Goal: Book appointment/travel/reservation

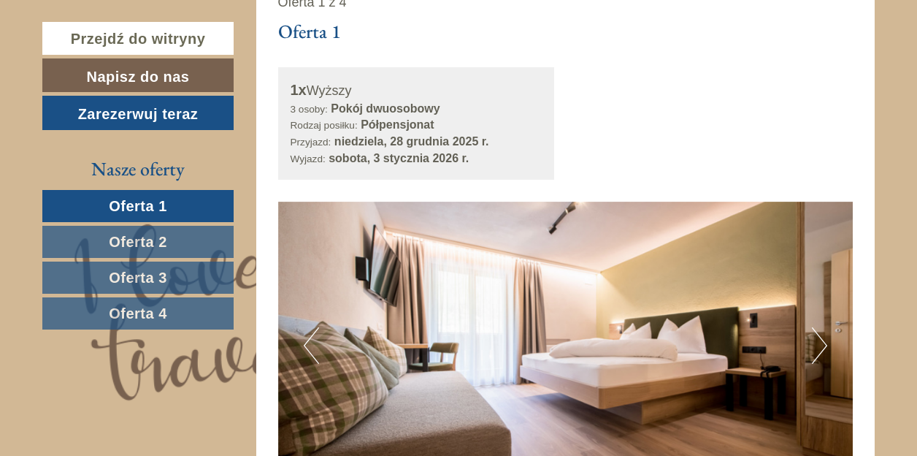
scroll to position [803, 0]
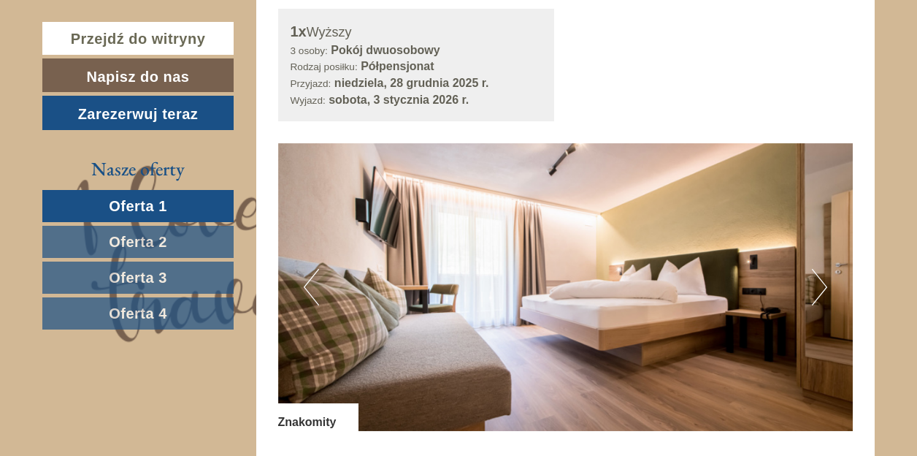
click at [819, 285] on button "Następny" at bounding box center [819, 287] width 15 height 37
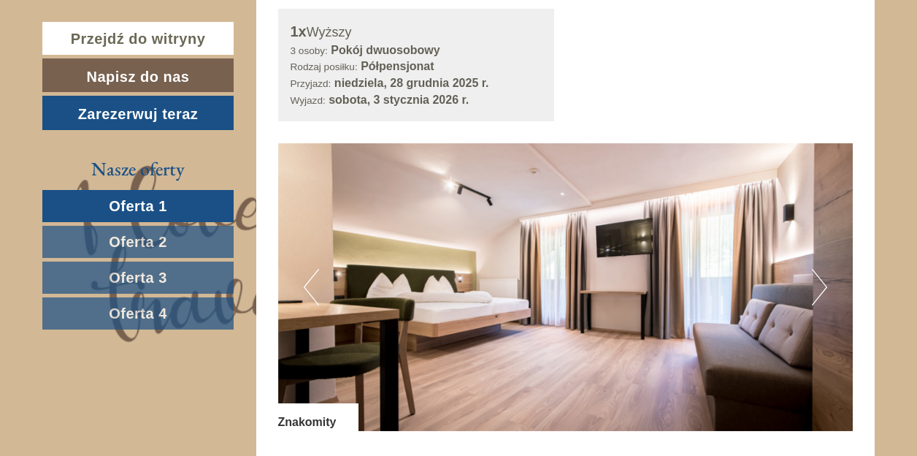
click at [825, 285] on button "Następny" at bounding box center [819, 287] width 15 height 37
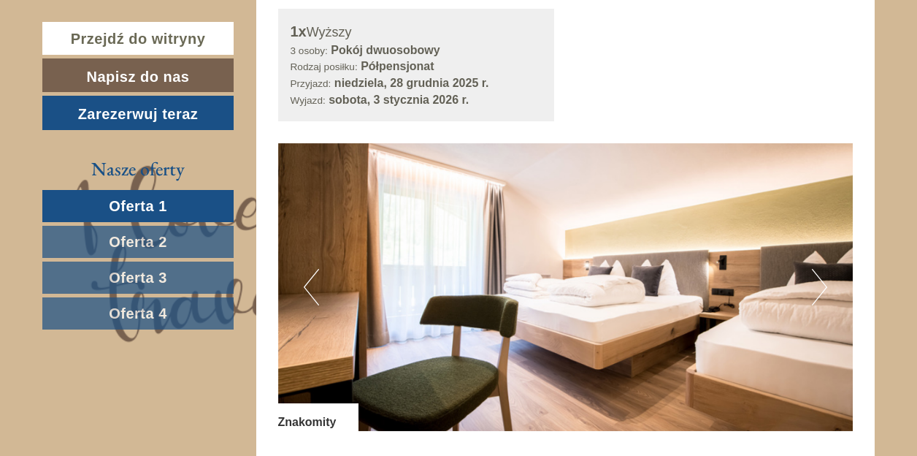
click at [825, 285] on button "Następny" at bounding box center [819, 287] width 15 height 37
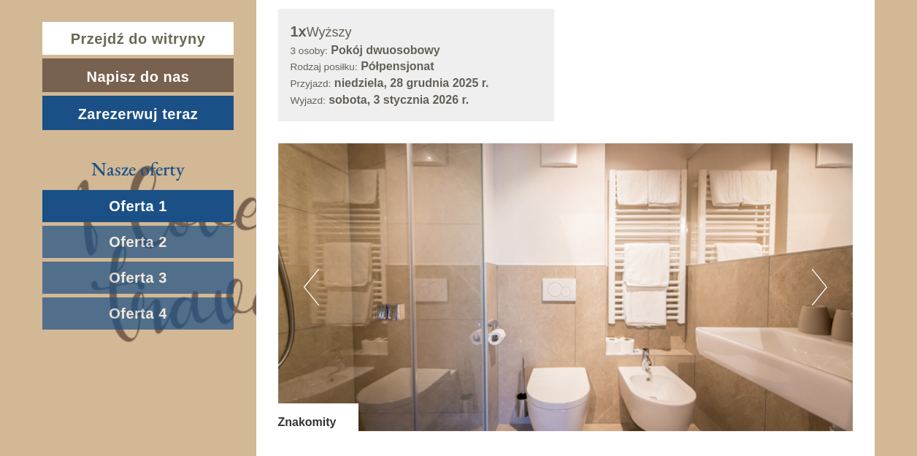
click at [825, 285] on button "Następny" at bounding box center [819, 287] width 15 height 37
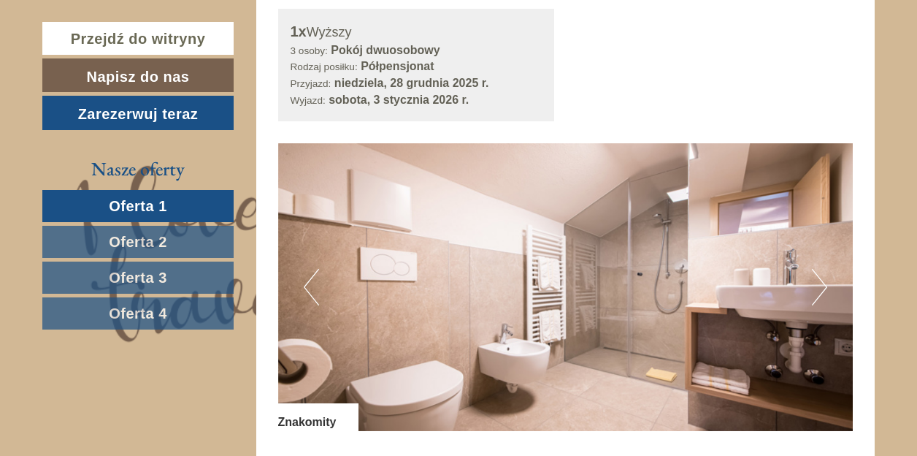
click at [825, 285] on button "Następny" at bounding box center [819, 287] width 15 height 37
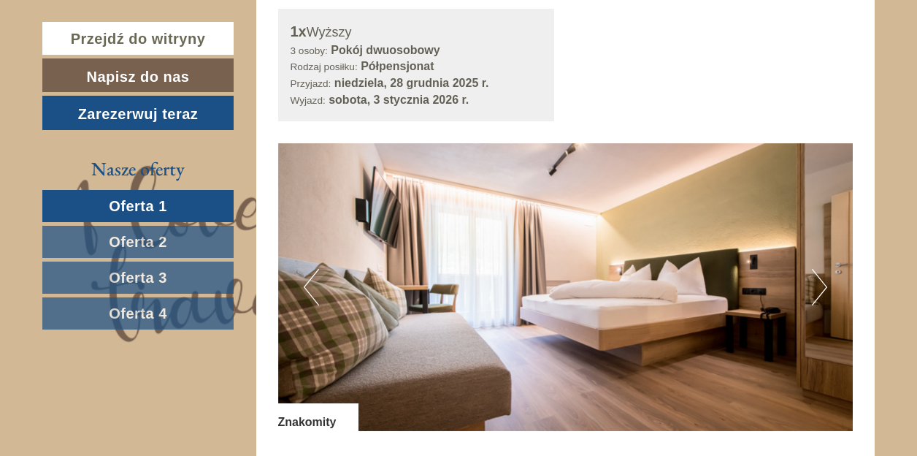
click at [825, 285] on button "Następny" at bounding box center [819, 287] width 15 height 37
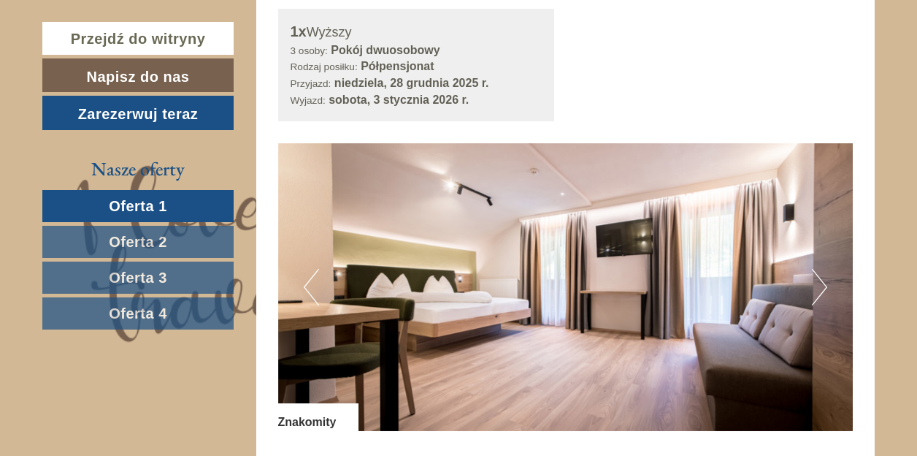
click at [825, 285] on button "Następny" at bounding box center [819, 287] width 15 height 37
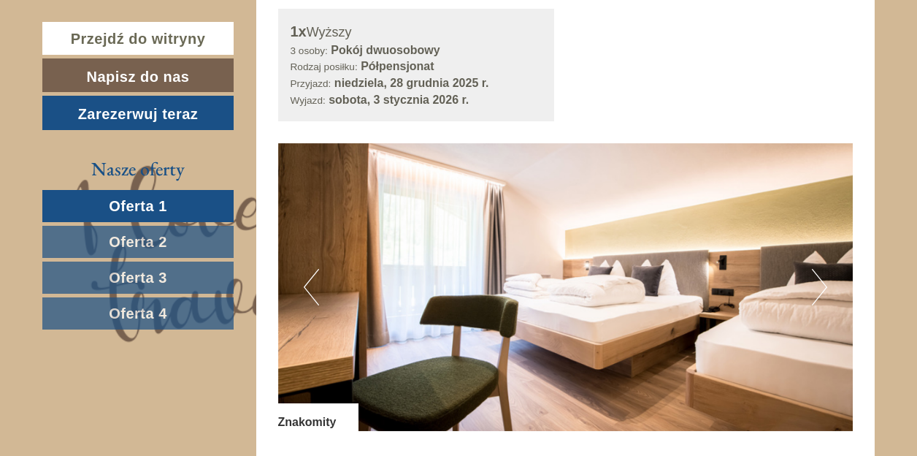
click at [825, 285] on button "Następny" at bounding box center [819, 287] width 15 height 37
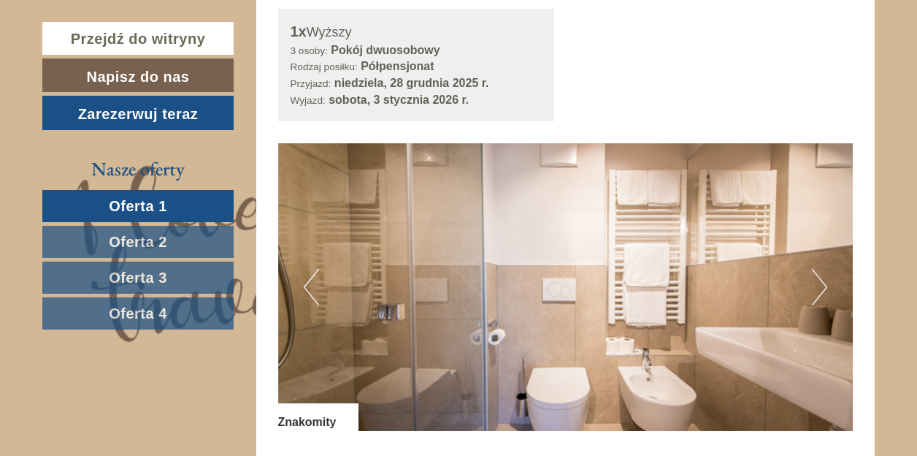
click at [825, 285] on button "Następny" at bounding box center [819, 287] width 15 height 37
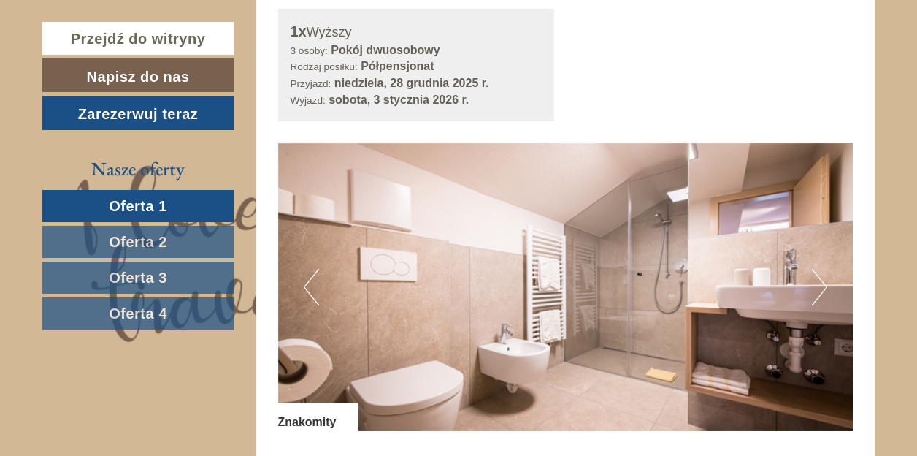
click at [825, 284] on button "Następny" at bounding box center [819, 287] width 15 height 37
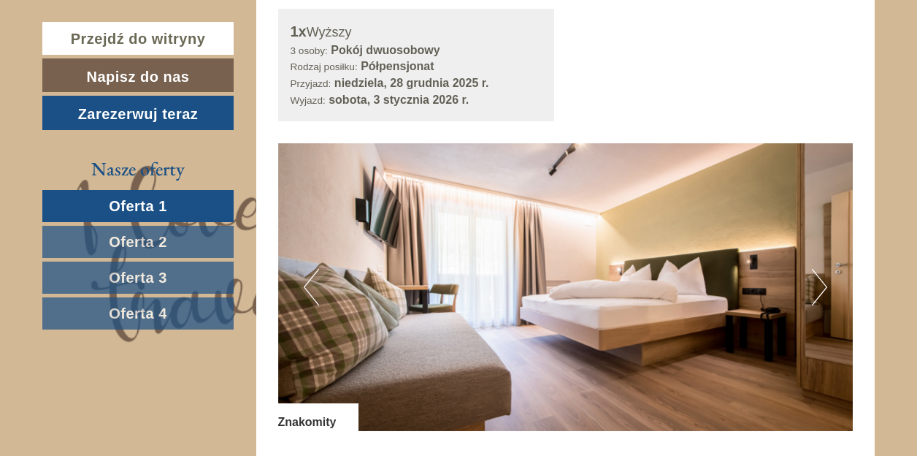
click at [825, 284] on button "Następny" at bounding box center [819, 287] width 15 height 37
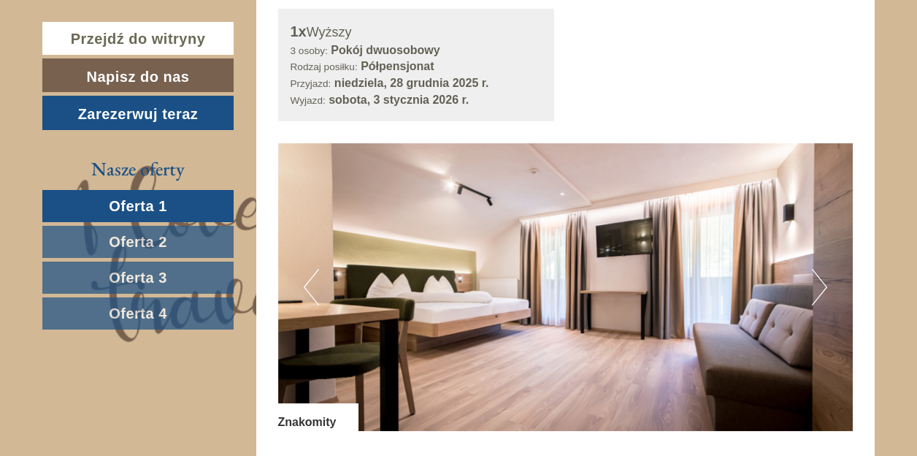
click at [825, 283] on button "Następny" at bounding box center [819, 287] width 15 height 37
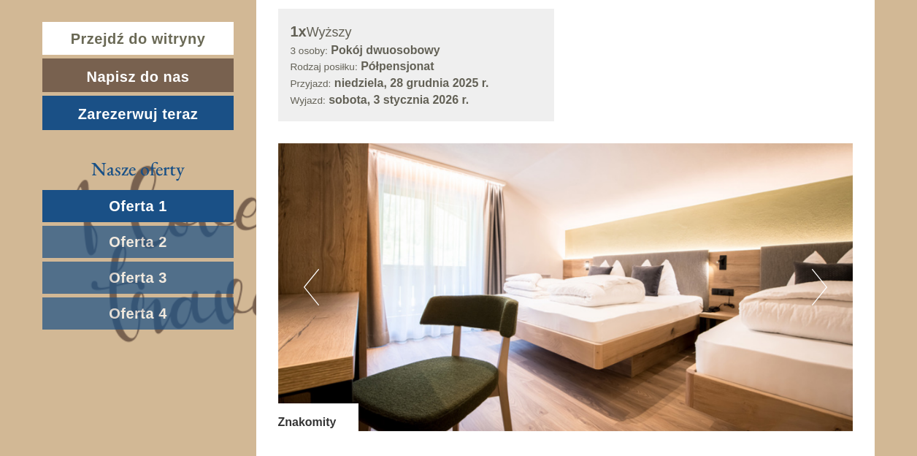
click at [825, 283] on button "Następny" at bounding box center [819, 287] width 15 height 37
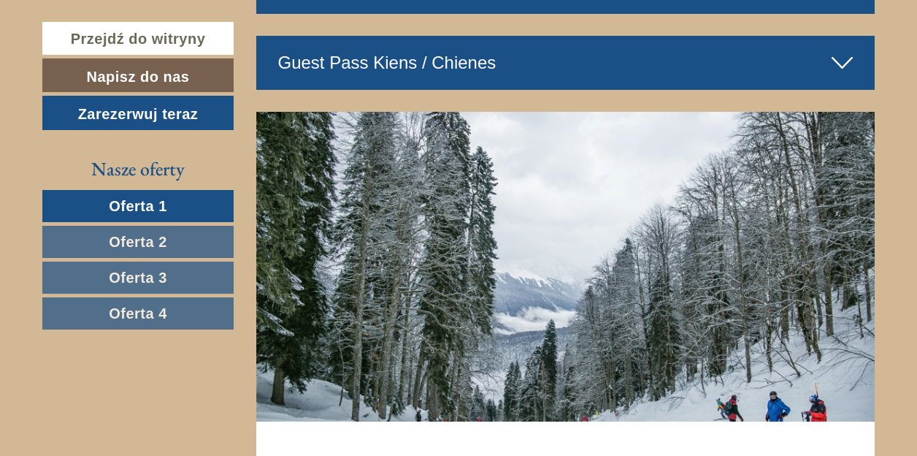
scroll to position [4674, 0]
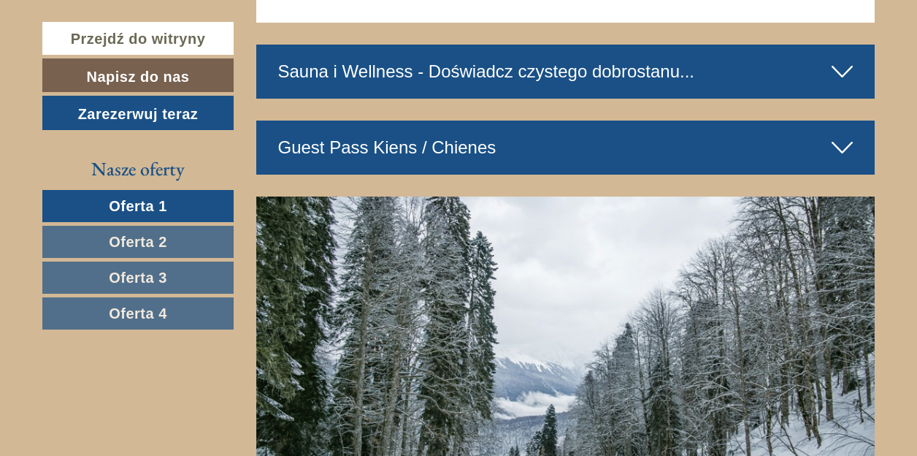
click at [847, 78] on icon at bounding box center [842, 71] width 21 height 25
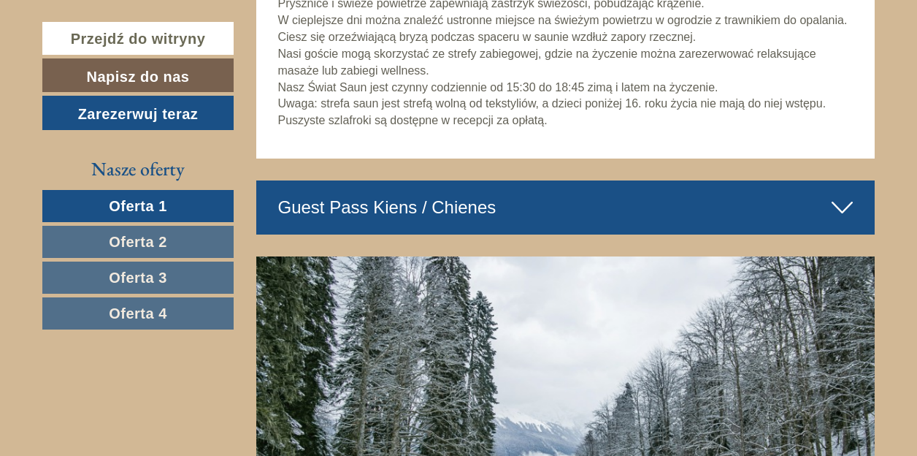
scroll to position [5770, 0]
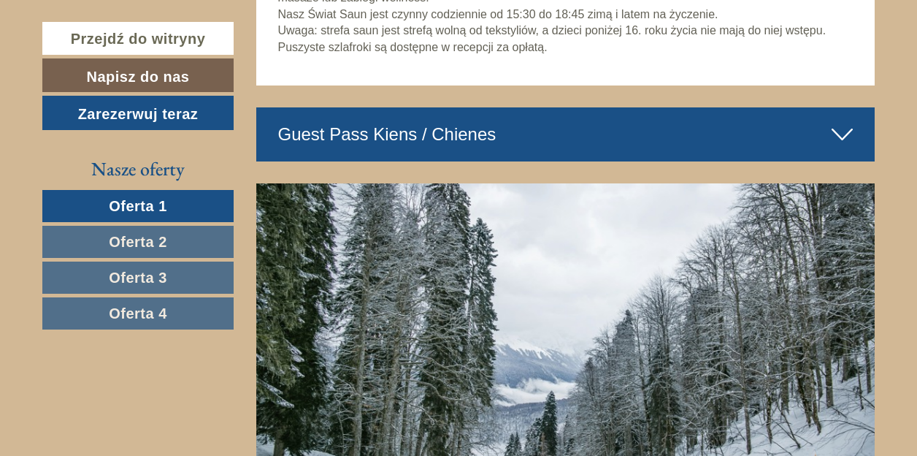
click at [843, 139] on icon at bounding box center [842, 134] width 21 height 25
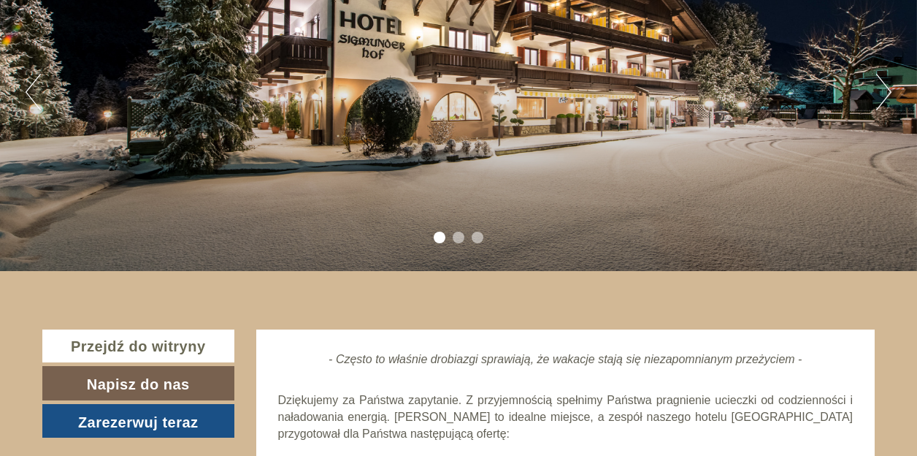
scroll to position [50, 0]
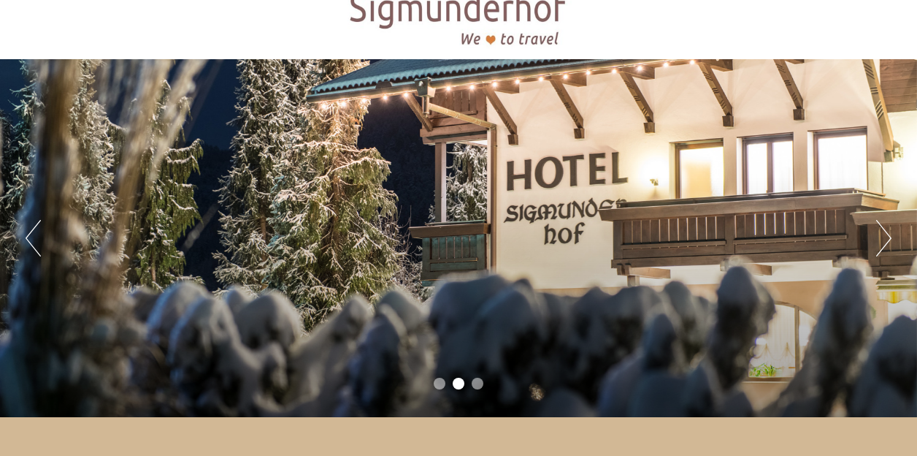
click at [884, 239] on button "Następny" at bounding box center [883, 238] width 15 height 37
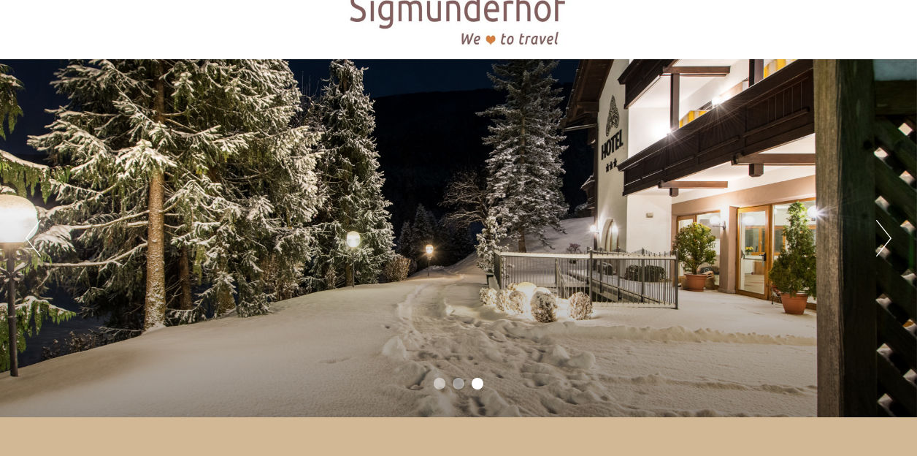
click at [884, 239] on button "Następny" at bounding box center [883, 238] width 15 height 37
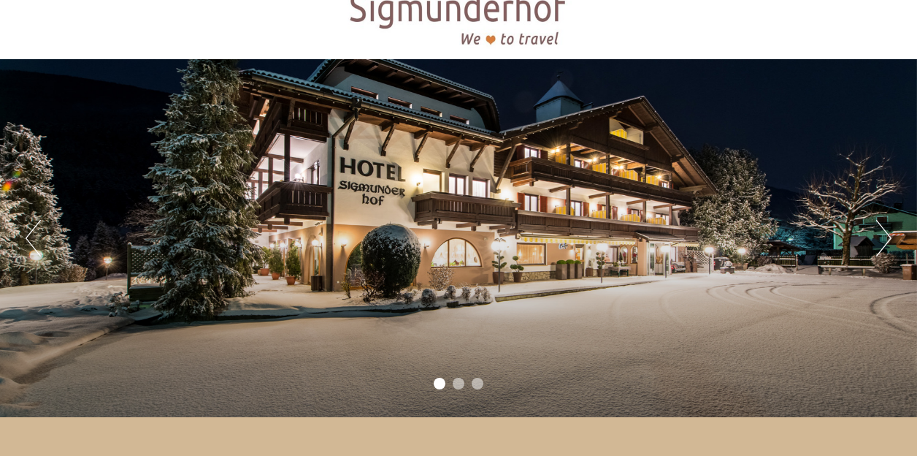
click at [884, 239] on button "Następny" at bounding box center [883, 238] width 15 height 37
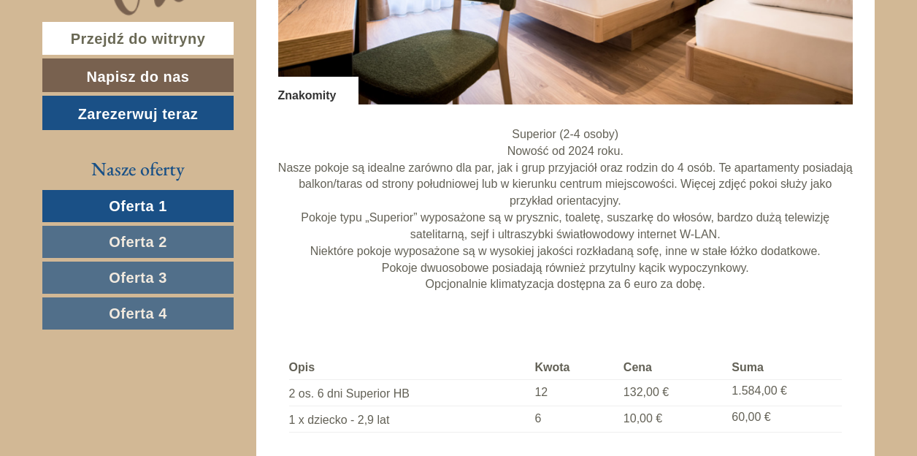
scroll to position [1146, 0]
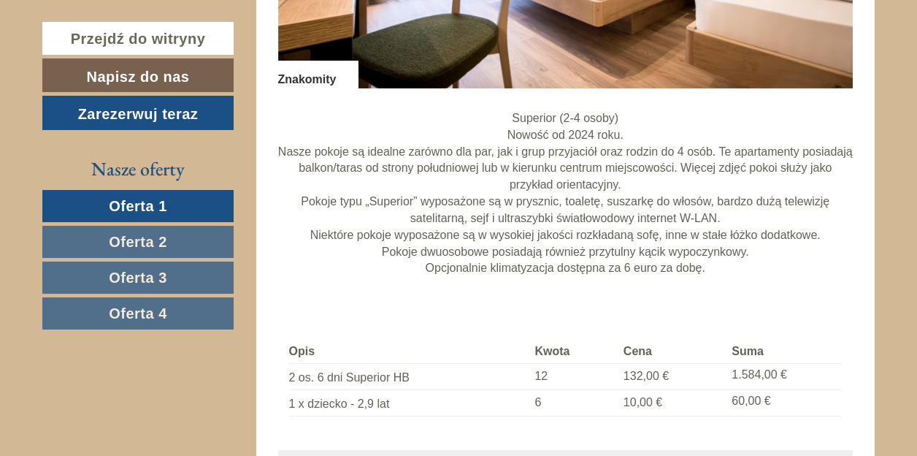
click at [176, 239] on link "Oferta 2" at bounding box center [137, 242] width 191 height 32
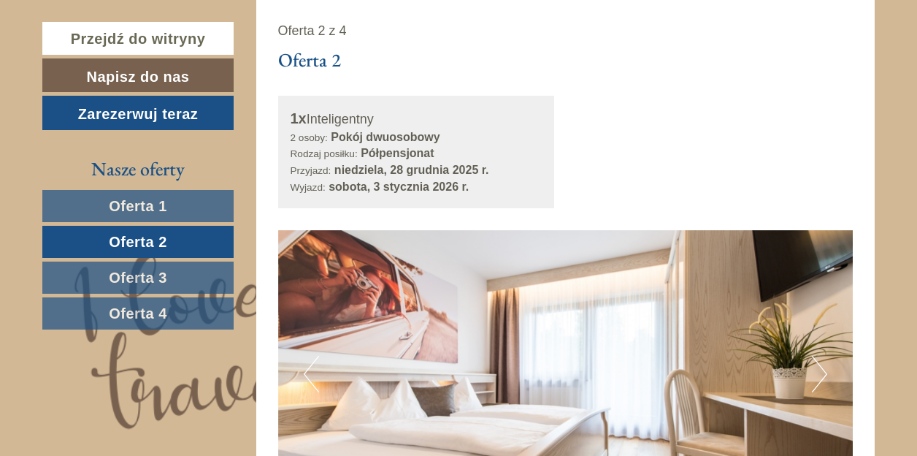
click at [199, 205] on link "Oferta 1" at bounding box center [137, 206] width 191 height 32
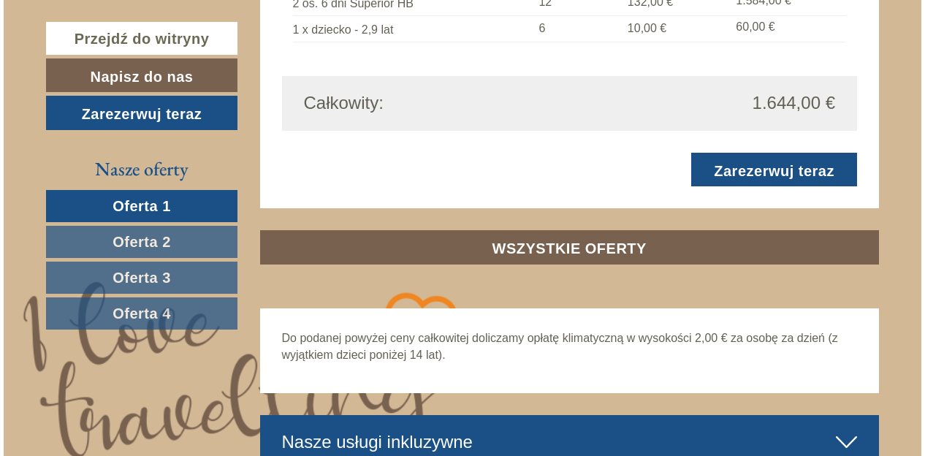
scroll to position [1447, 0]
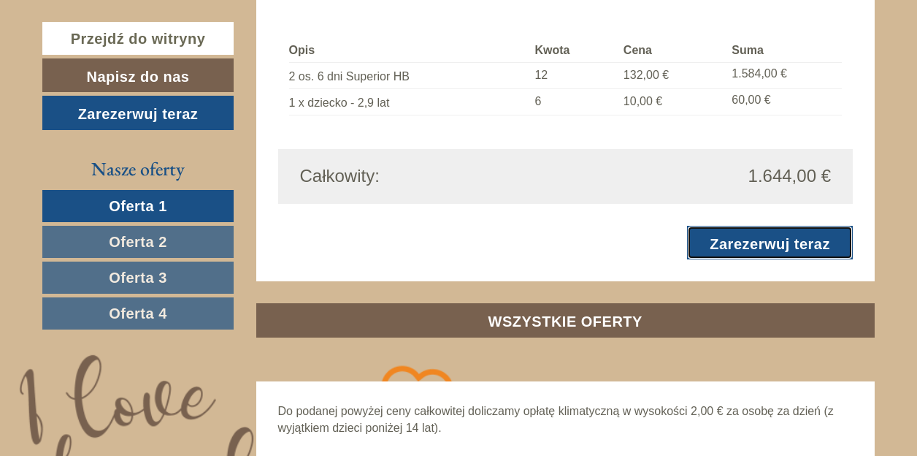
click at [727, 243] on font "Zarezerwuj teraz" at bounding box center [770, 243] width 121 height 16
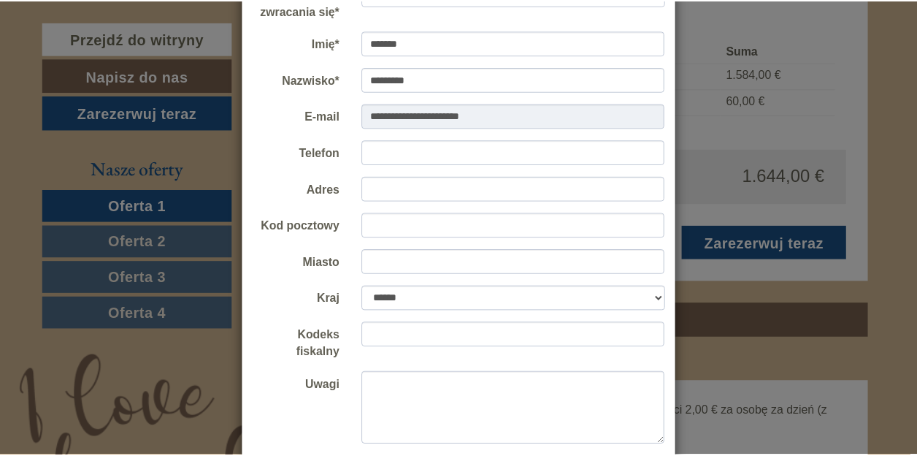
scroll to position [0, 0]
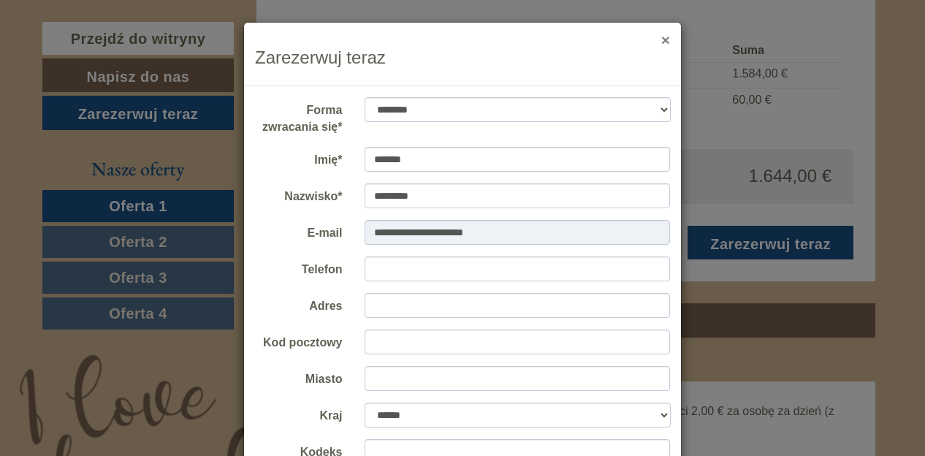
click at [661, 40] on font "×" at bounding box center [665, 39] width 9 height 17
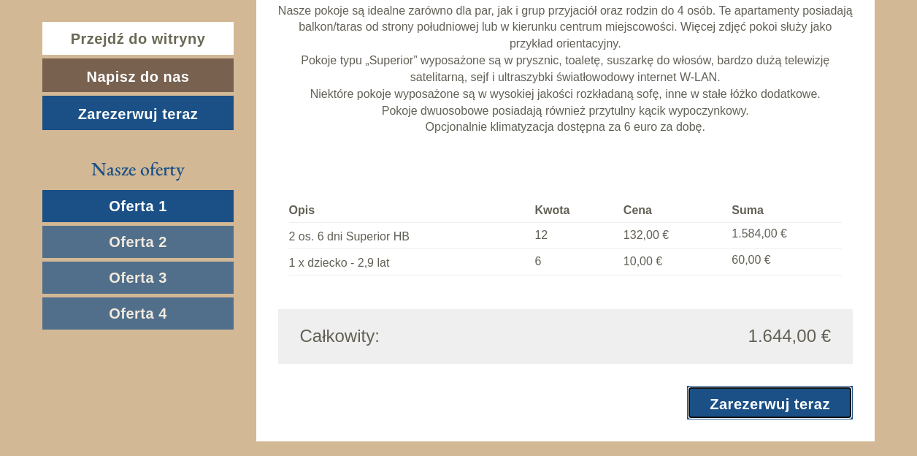
scroll to position [1461, 0]
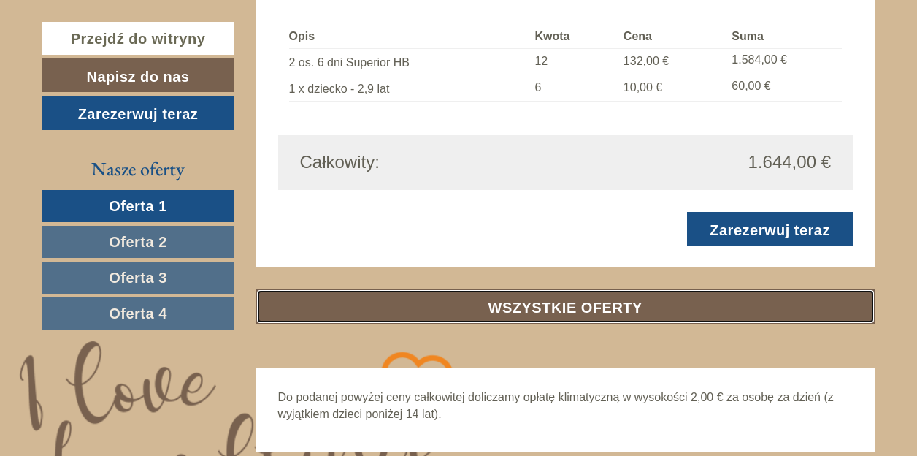
click at [589, 309] on font "WSZYSTKIE OFERTY" at bounding box center [566, 307] width 154 height 16
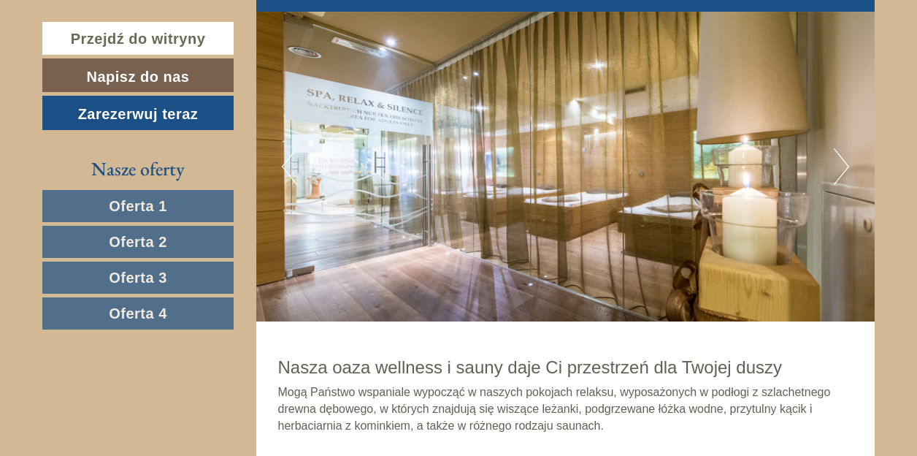
scroll to position [5683, 0]
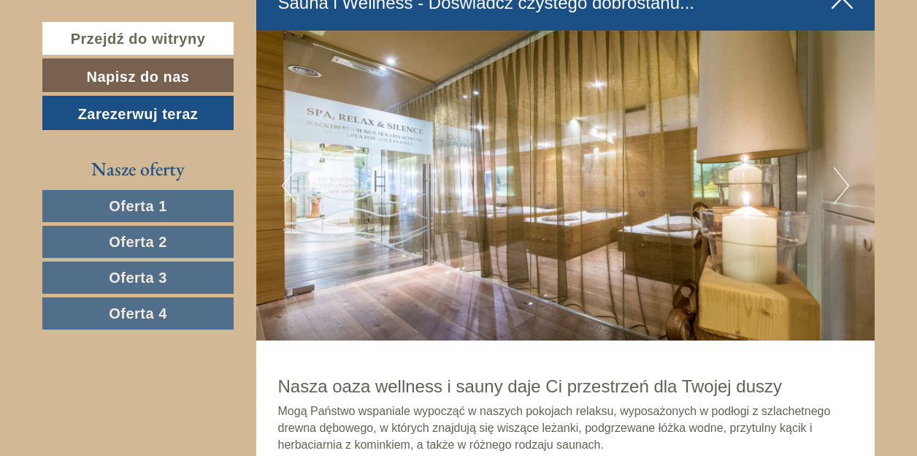
click at [846, 192] on button "Następny" at bounding box center [841, 185] width 15 height 37
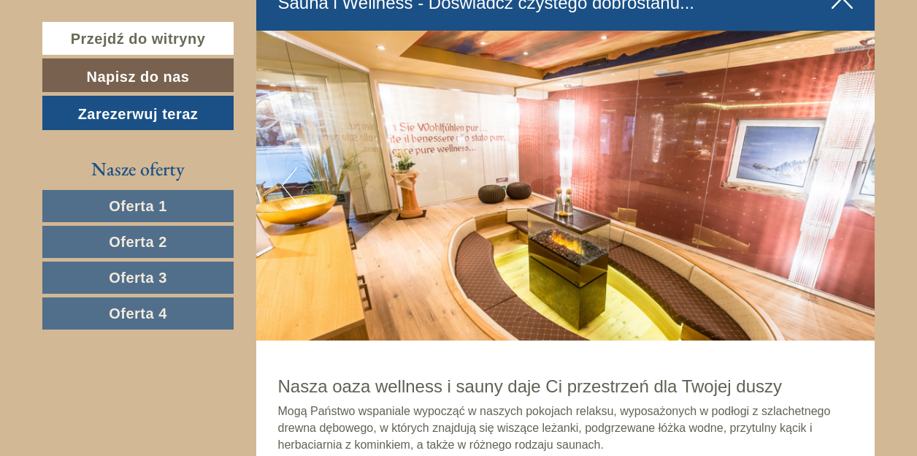
click at [846, 191] on button "Następny" at bounding box center [841, 185] width 15 height 37
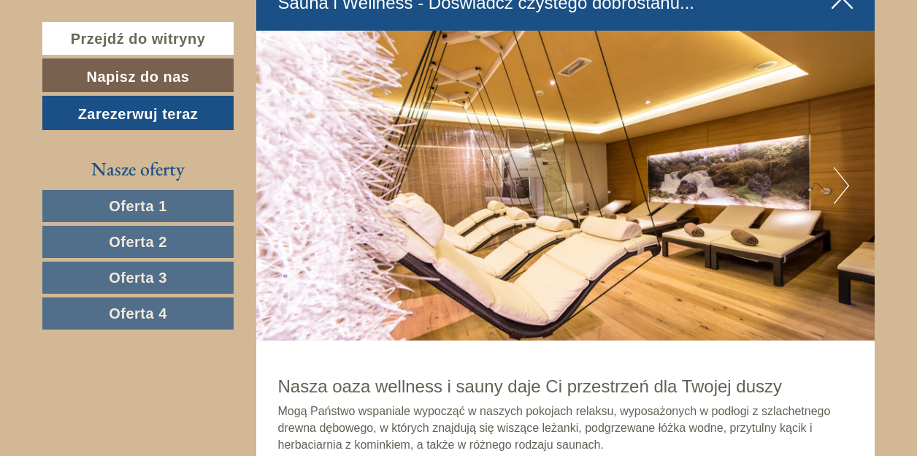
click at [846, 191] on button "Następny" at bounding box center [841, 185] width 15 height 37
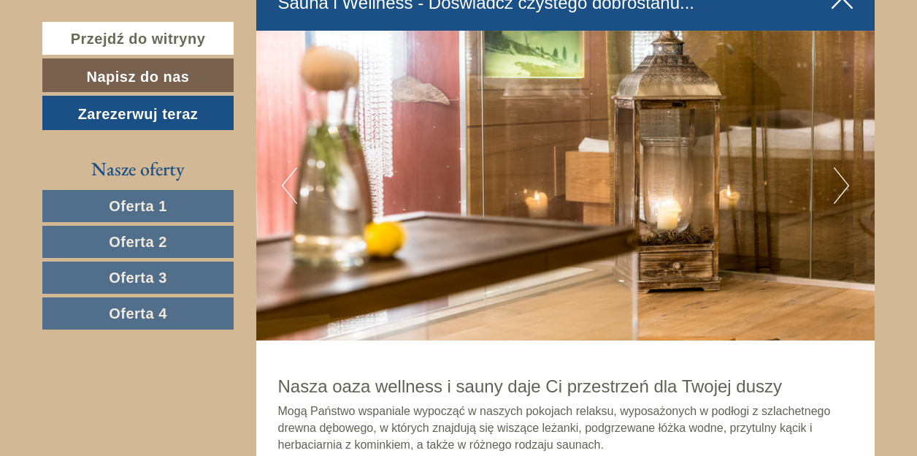
click at [846, 191] on button "Następny" at bounding box center [841, 185] width 15 height 37
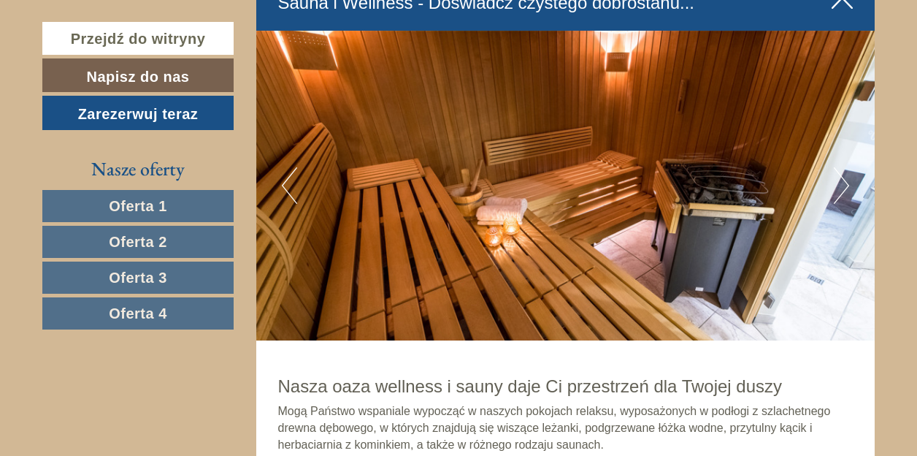
click at [846, 191] on button "Następny" at bounding box center [841, 185] width 15 height 37
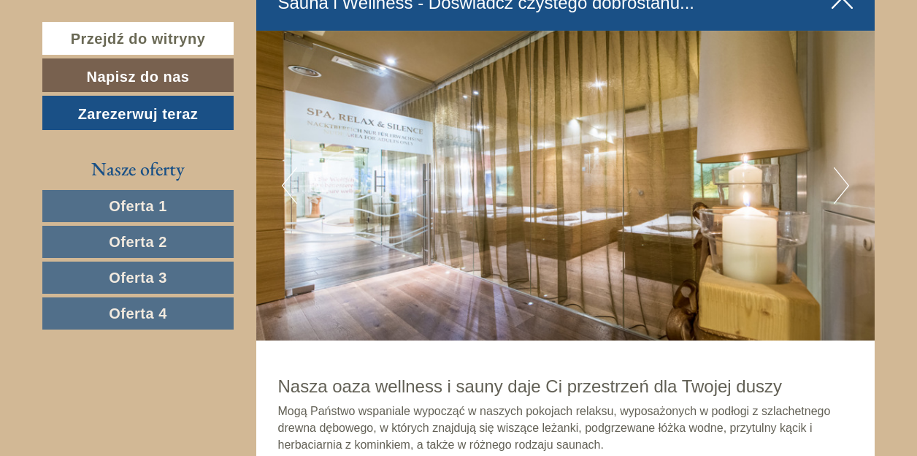
click at [846, 191] on button "Następny" at bounding box center [841, 185] width 15 height 37
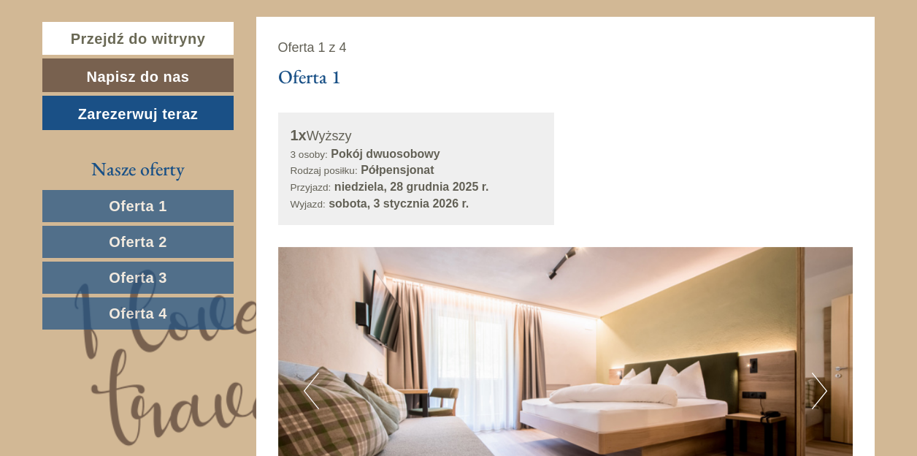
scroll to position [846, 0]
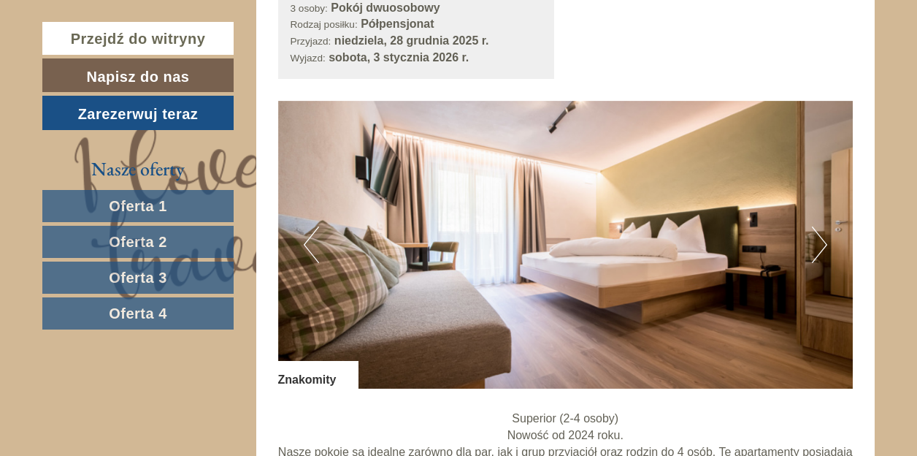
click at [822, 245] on button "Następny" at bounding box center [819, 244] width 15 height 37
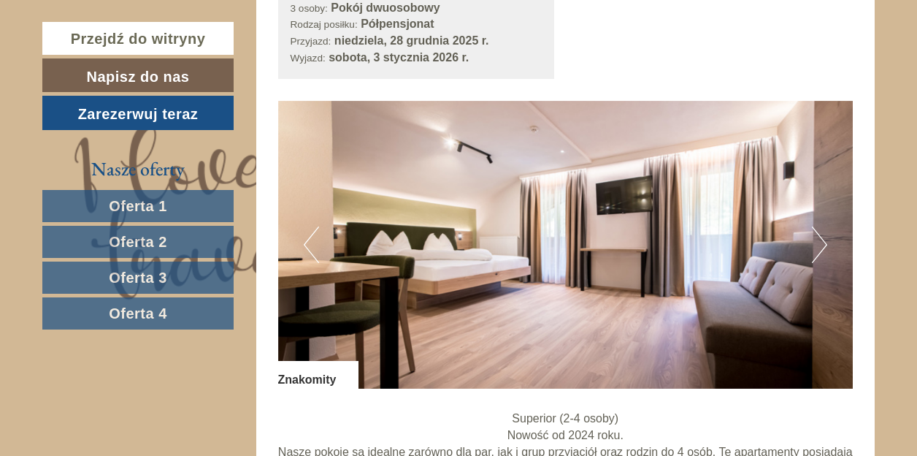
click at [820, 243] on button "Następny" at bounding box center [819, 244] width 15 height 37
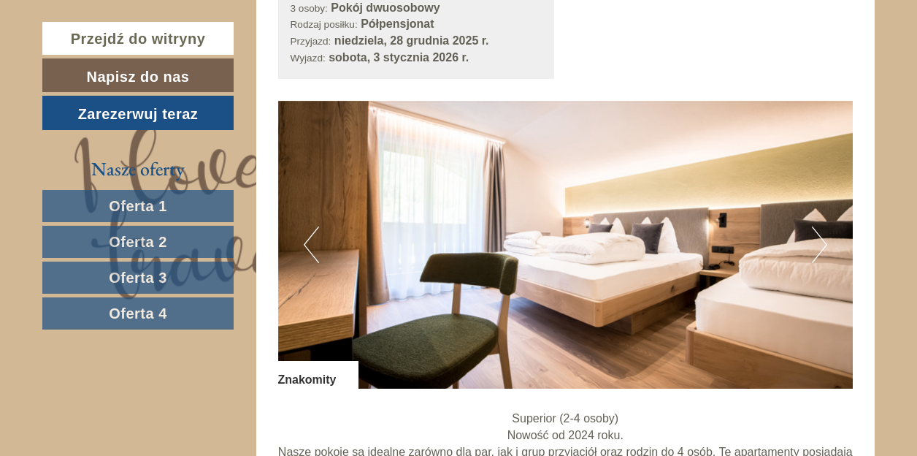
click at [820, 243] on button "Następny" at bounding box center [819, 244] width 15 height 37
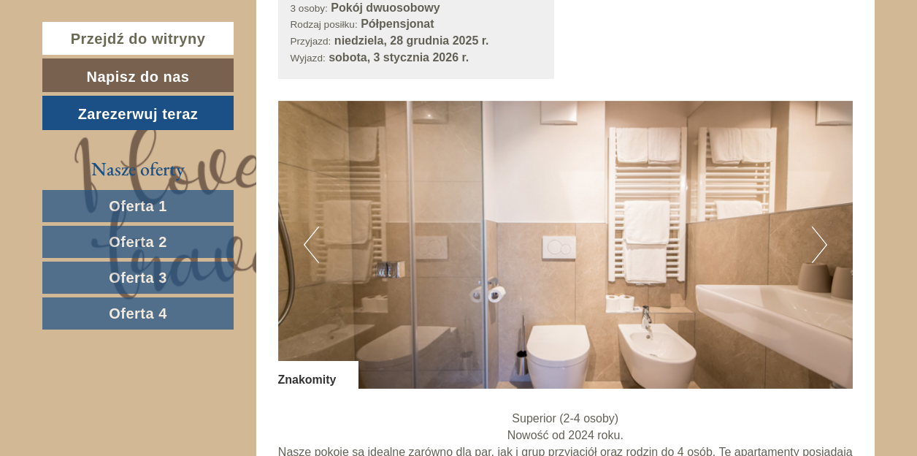
click at [820, 243] on button "Następny" at bounding box center [819, 244] width 15 height 37
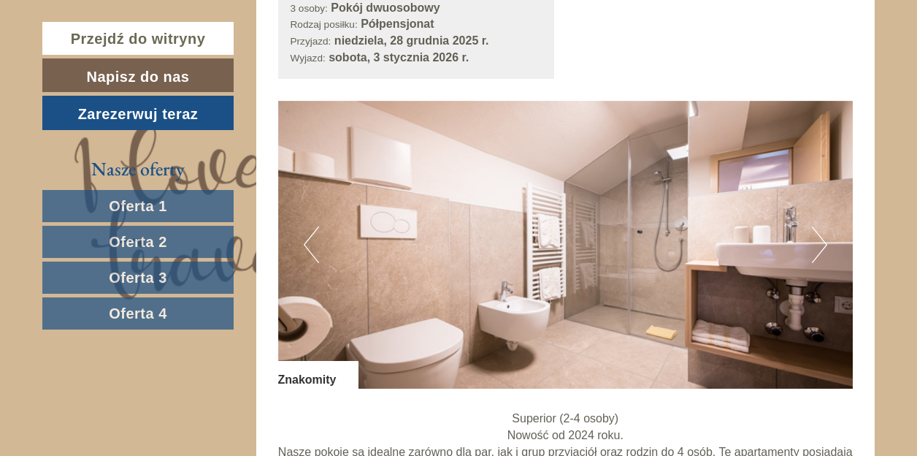
click at [820, 243] on button "Następny" at bounding box center [819, 244] width 15 height 37
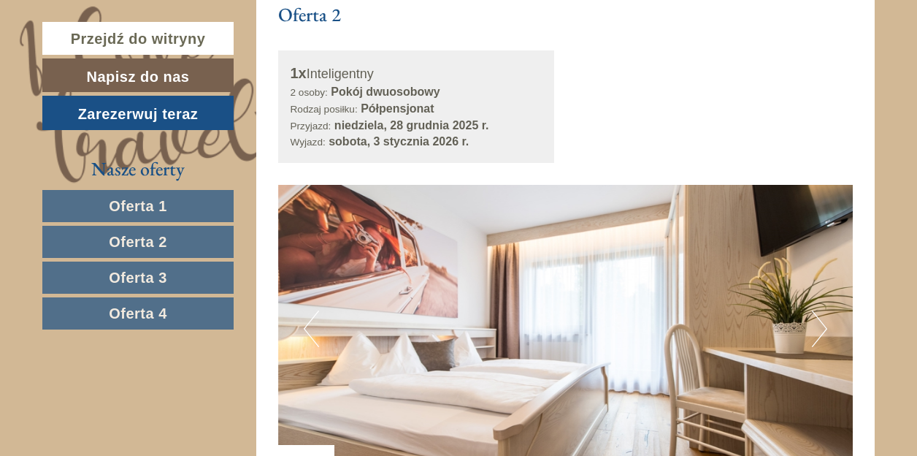
scroll to position [1941, 0]
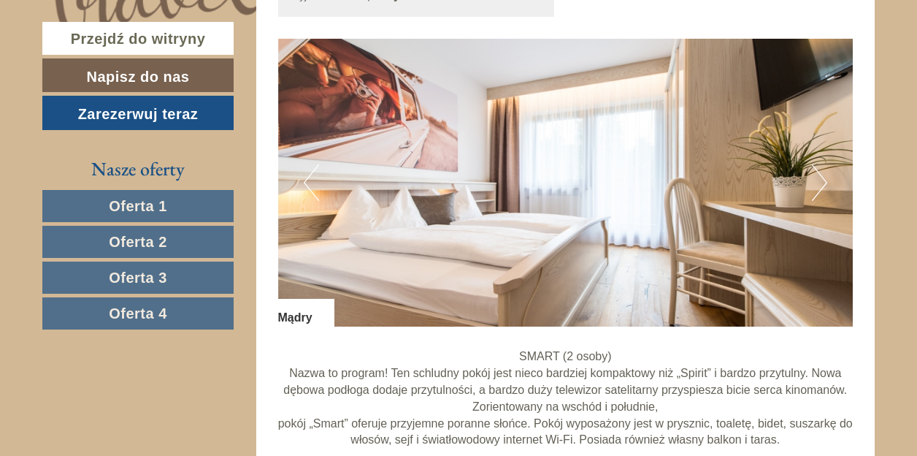
click at [819, 187] on button "Następny" at bounding box center [819, 182] width 15 height 37
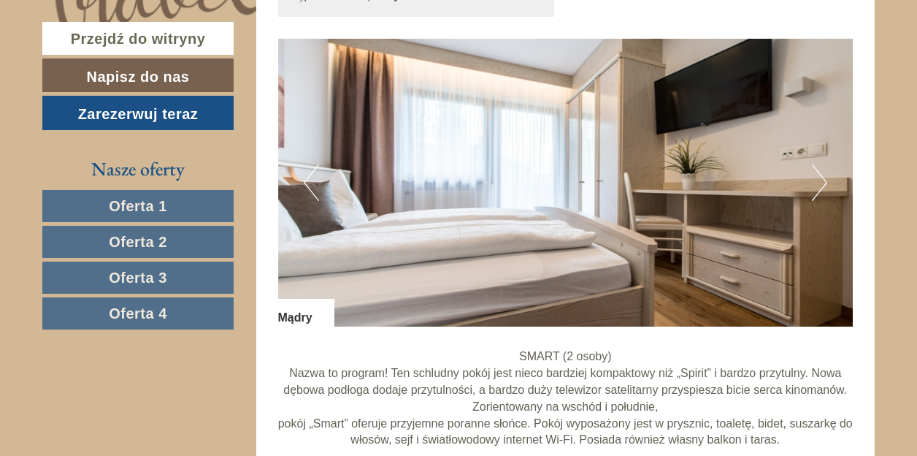
click at [820, 187] on button "Następny" at bounding box center [819, 182] width 15 height 37
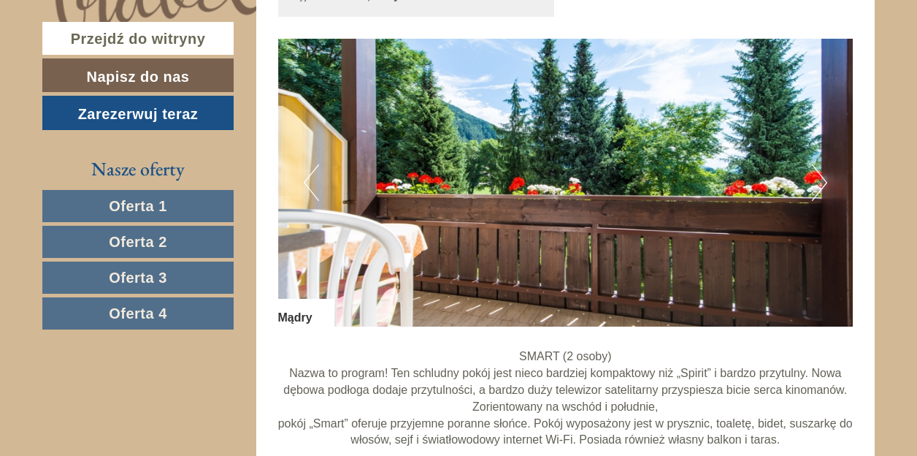
click at [820, 187] on button "Następny" at bounding box center [819, 182] width 15 height 37
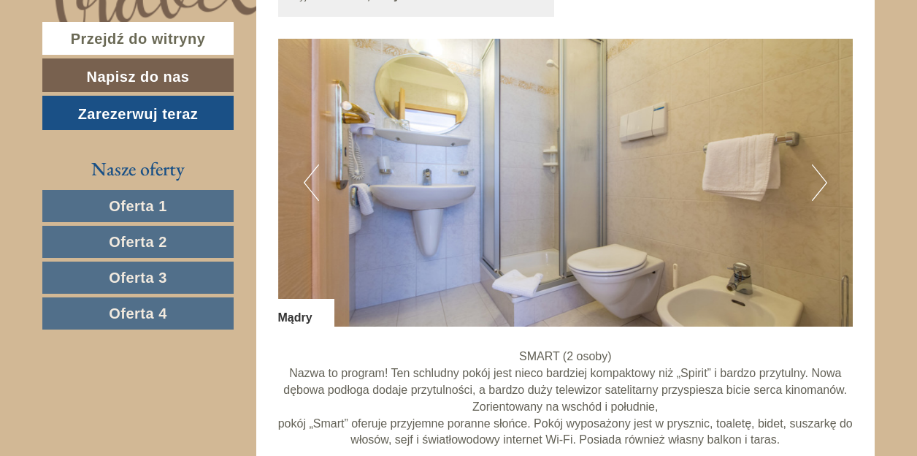
click at [821, 187] on button "Następny" at bounding box center [819, 182] width 15 height 37
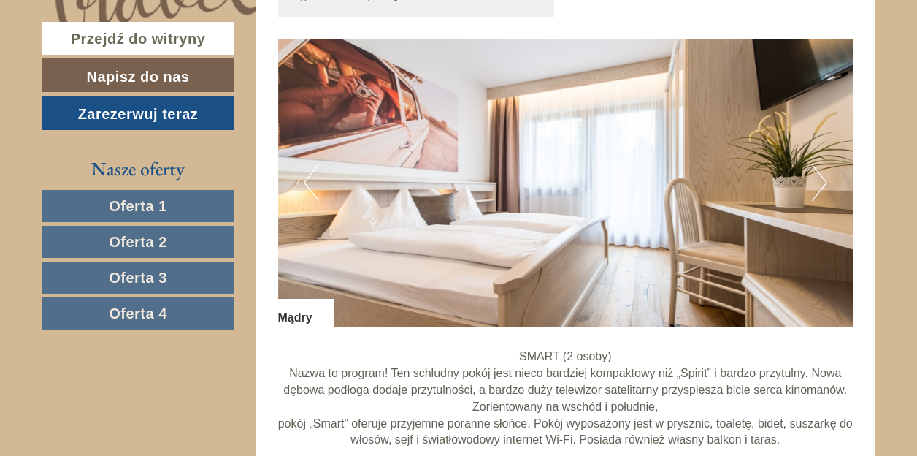
click at [825, 187] on button "Następny" at bounding box center [819, 182] width 15 height 37
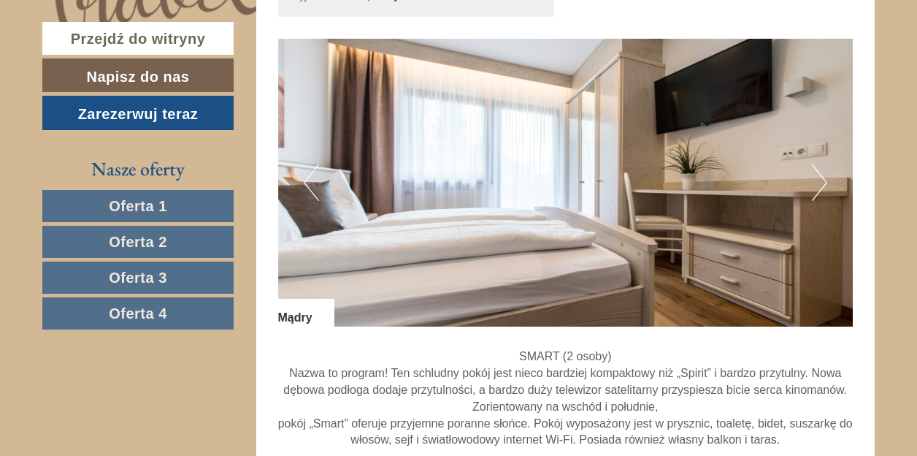
click at [825, 187] on button "Następny" at bounding box center [819, 182] width 15 height 37
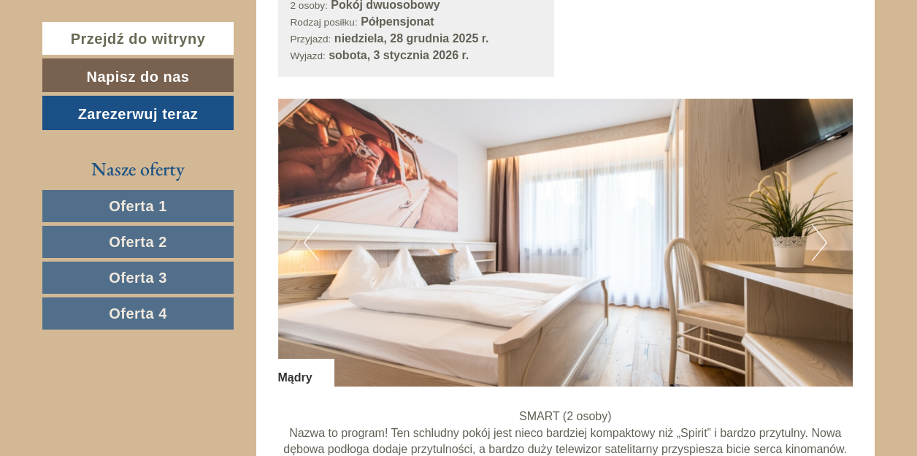
scroll to position [2891, 0]
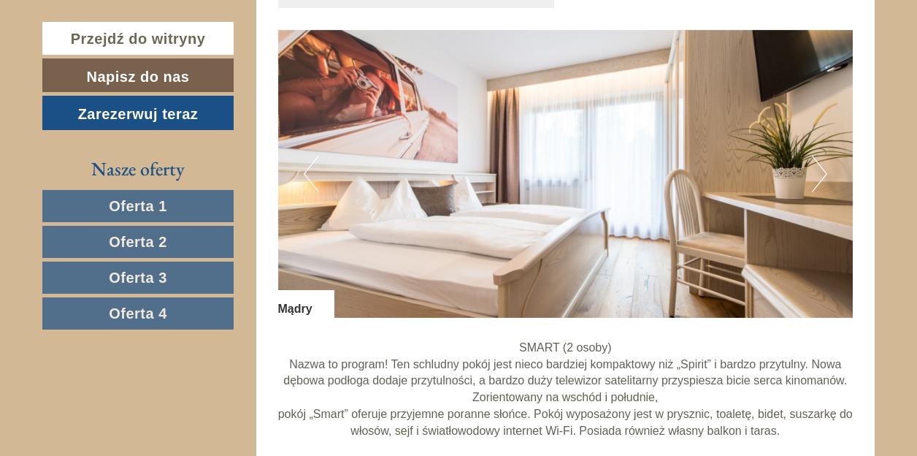
click at [819, 178] on button "Następny" at bounding box center [819, 174] width 15 height 37
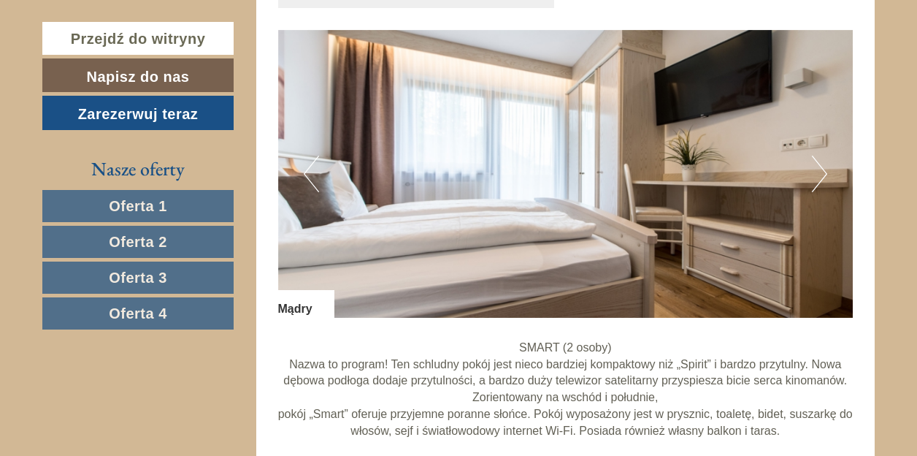
click at [819, 178] on button "Następny" at bounding box center [819, 174] width 15 height 37
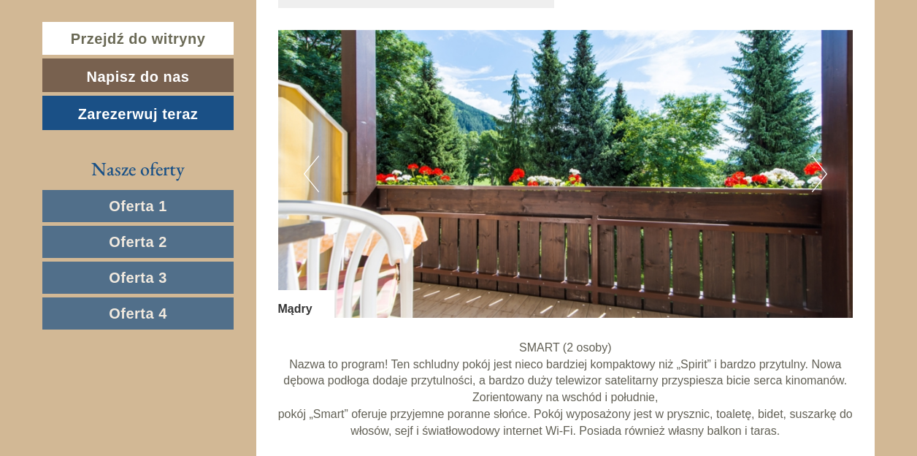
click at [819, 178] on button "Następny" at bounding box center [819, 174] width 15 height 37
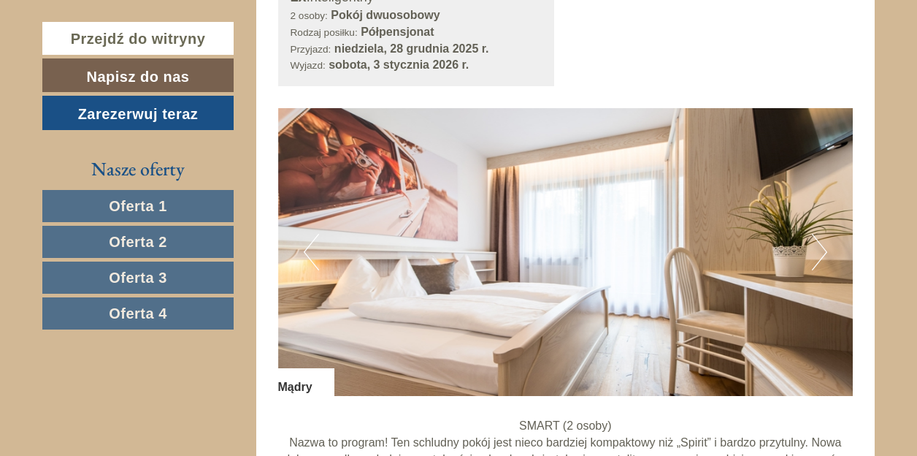
scroll to position [3767, 0]
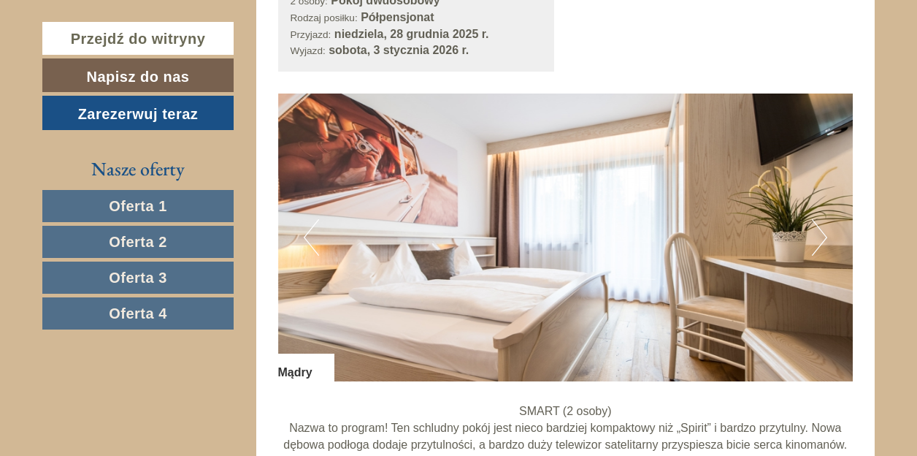
click at [822, 242] on button "Następny" at bounding box center [819, 237] width 15 height 37
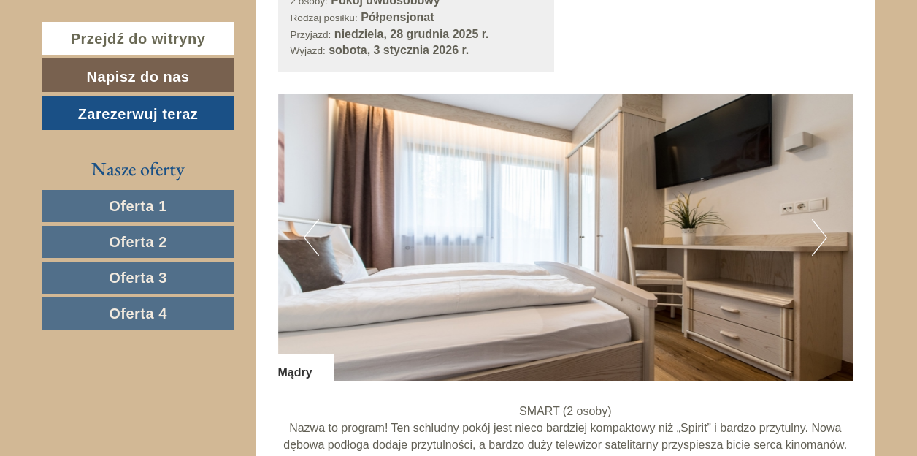
click at [821, 242] on button "Następny" at bounding box center [819, 237] width 15 height 37
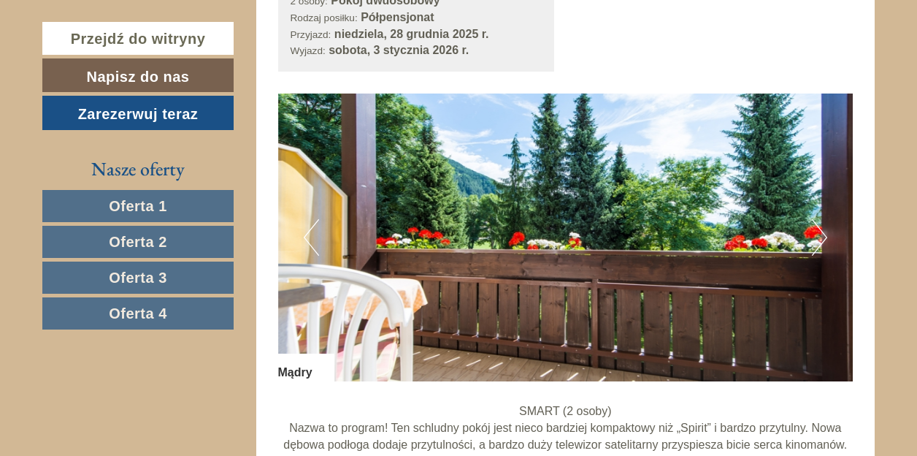
click at [821, 242] on button "Następny" at bounding box center [819, 237] width 15 height 37
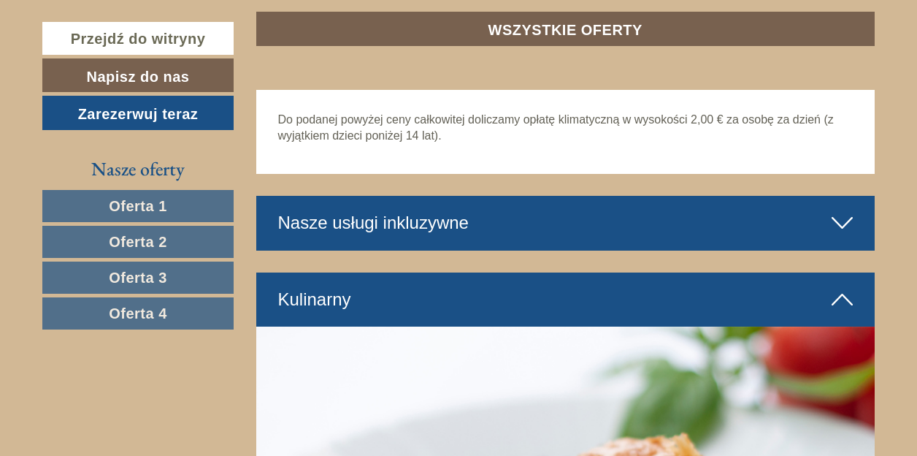
scroll to position [4643, 0]
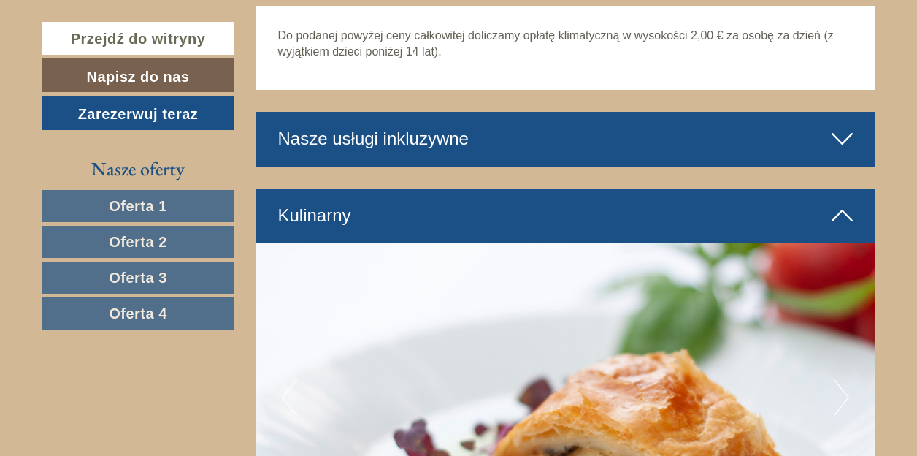
click at [845, 140] on icon at bounding box center [842, 138] width 21 height 25
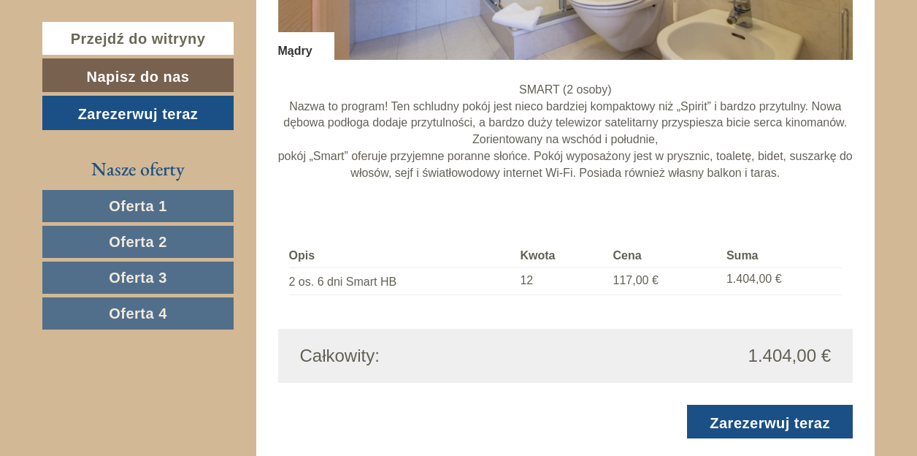
scroll to position [3287, 0]
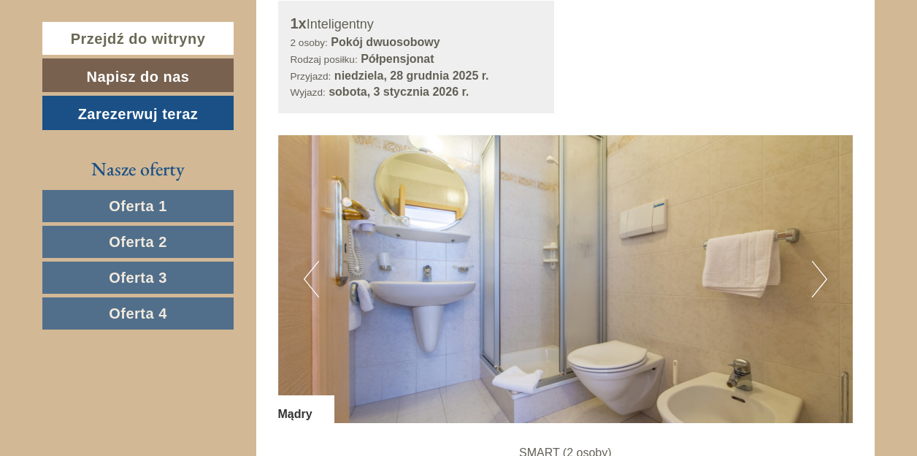
scroll to position [3725, 0]
click at [821, 284] on button "Następny" at bounding box center [819, 279] width 15 height 37
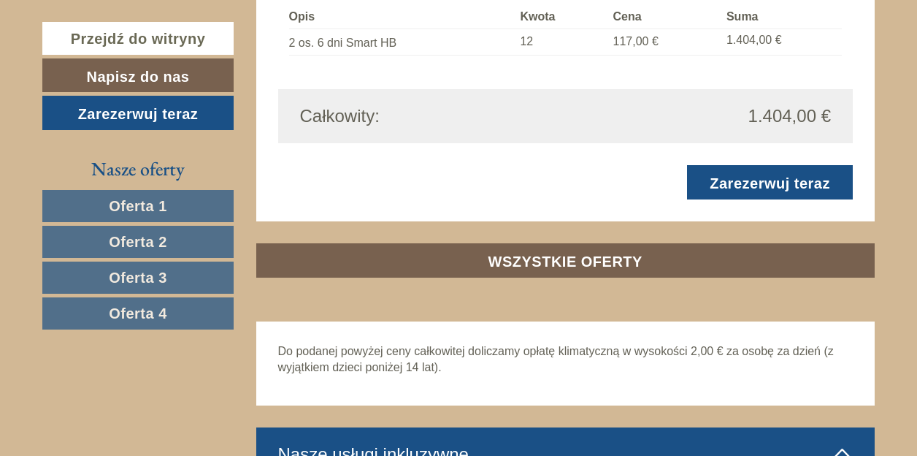
scroll to position [4382, 0]
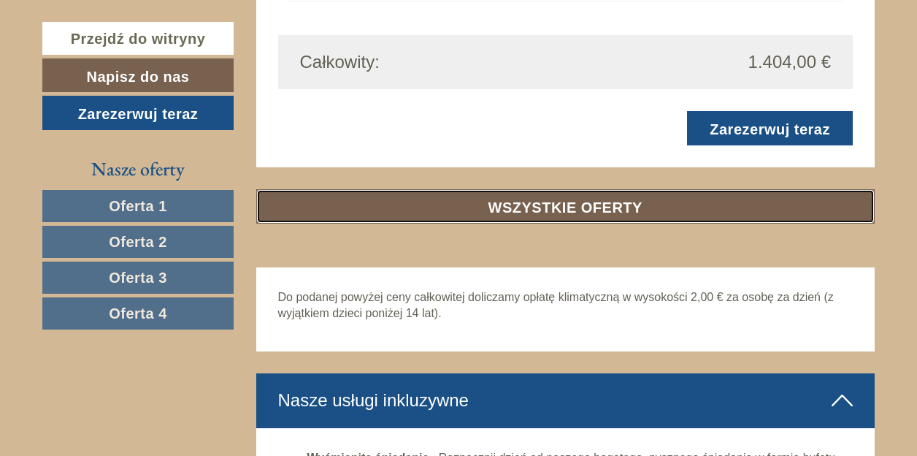
click at [619, 207] on font "WSZYSTKIE OFERTY" at bounding box center [566, 207] width 154 height 16
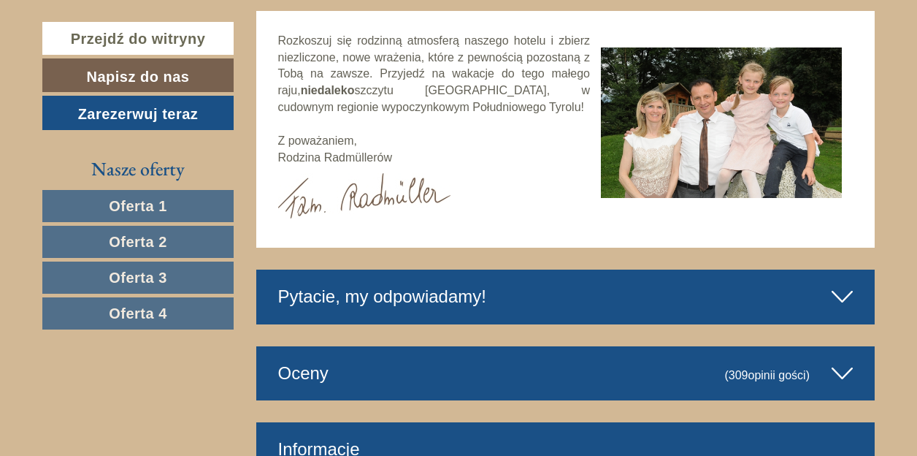
scroll to position [8969, 0]
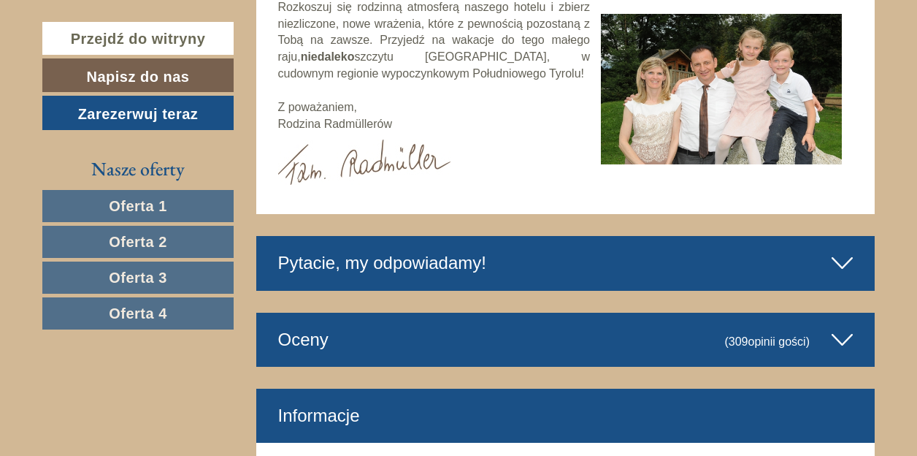
click at [846, 251] on icon at bounding box center [842, 263] width 21 height 25
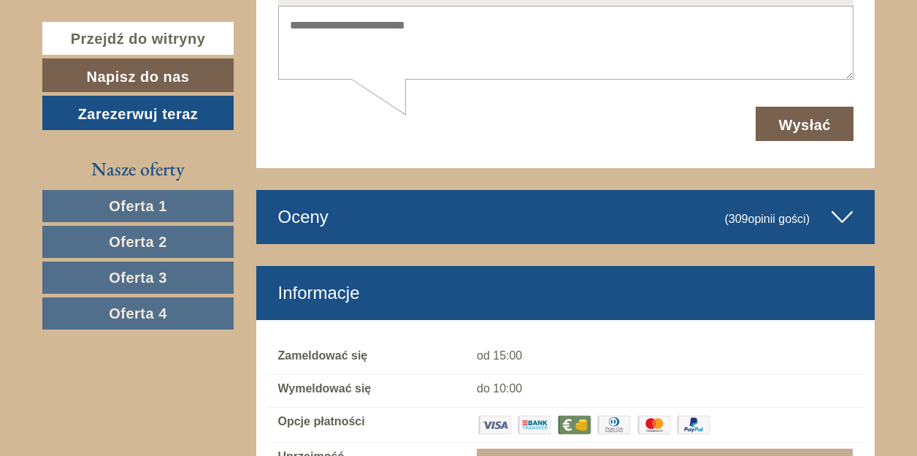
scroll to position [9554, 0]
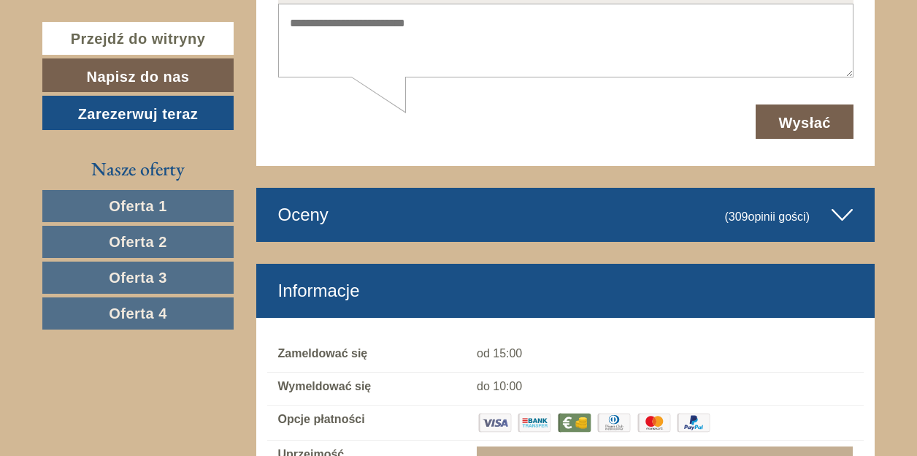
click at [843, 202] on icon at bounding box center [842, 214] width 21 height 25
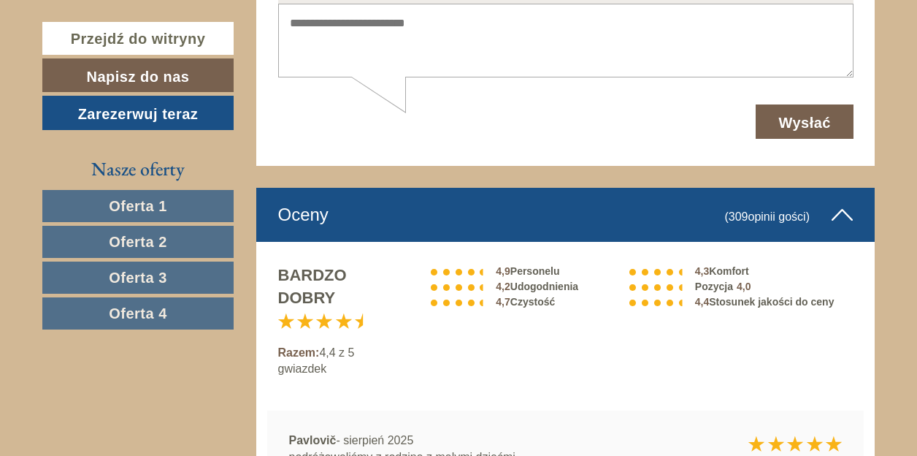
click at [838, 202] on icon at bounding box center [842, 214] width 21 height 25
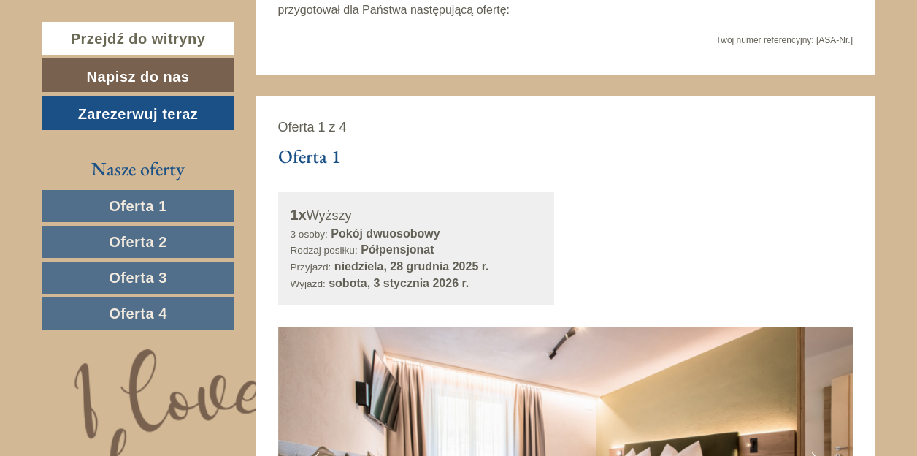
scroll to position [335, 0]
